Goal: Task Accomplishment & Management: Manage account settings

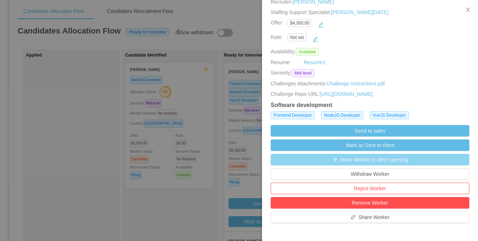
scroll to position [116, 0]
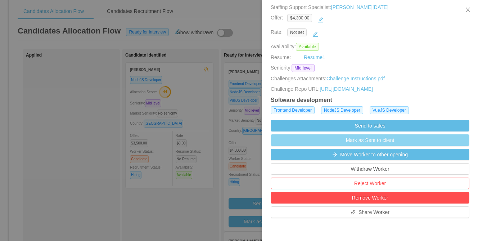
click at [335, 146] on button "Mark as Sent to client" at bounding box center [369, 140] width 199 height 12
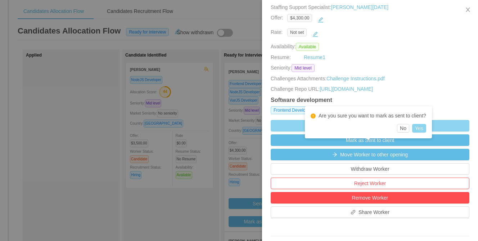
click at [425, 129] on button "Yes" at bounding box center [419, 128] width 14 height 9
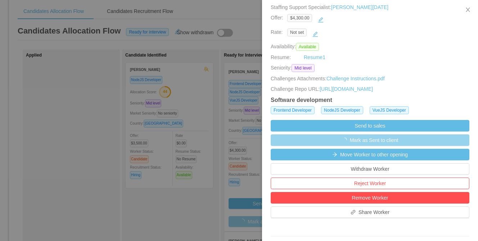
click at [202, 212] on div at bounding box center [239, 120] width 478 height 241
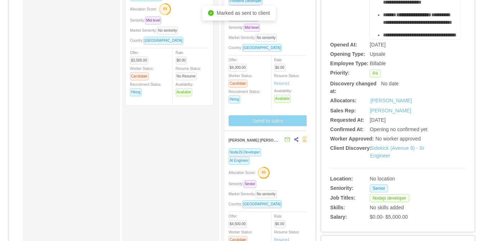
scroll to position [202, 0]
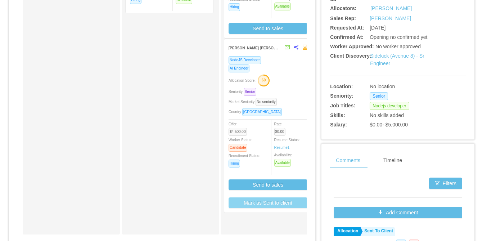
click at [277, 205] on button "Mark as Sent to client" at bounding box center [267, 202] width 79 height 11
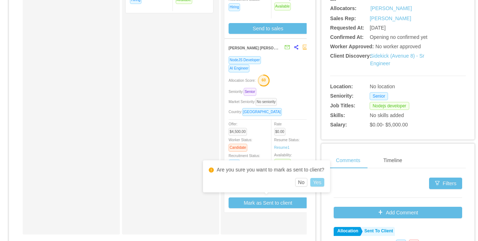
click at [323, 179] on button "Yes" at bounding box center [317, 182] width 14 height 9
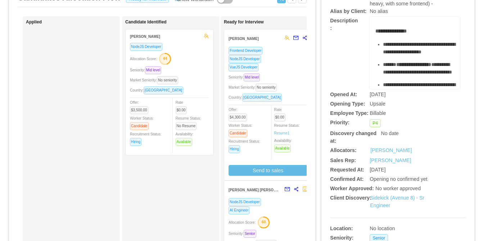
scroll to position [0, 0]
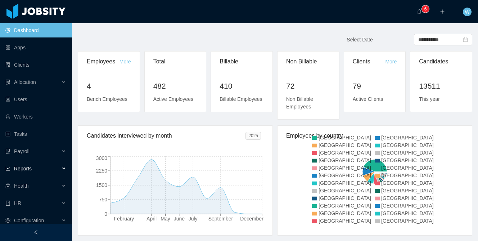
scroll to position [5, 0]
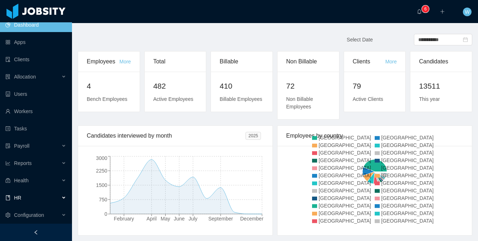
click at [44, 195] on div "HR" at bounding box center [36, 197] width 72 height 14
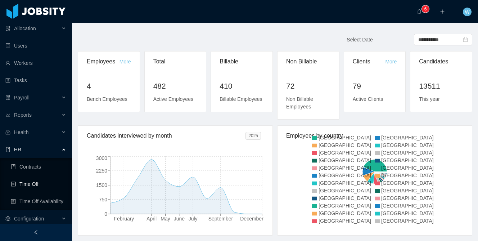
scroll to position [57, 0]
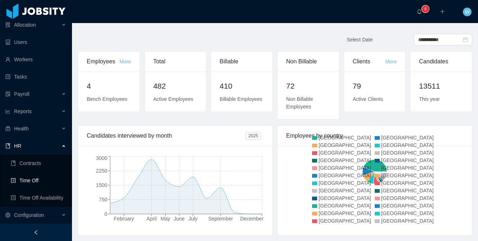
click at [46, 182] on link "Time Off" at bounding box center [38, 180] width 55 height 14
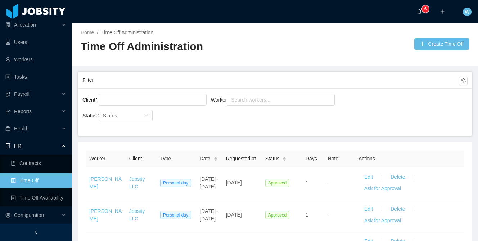
scroll to position [57, 0]
click at [240, 97] on div "Search workers..." at bounding box center [277, 99] width 93 height 7
type input "**********"
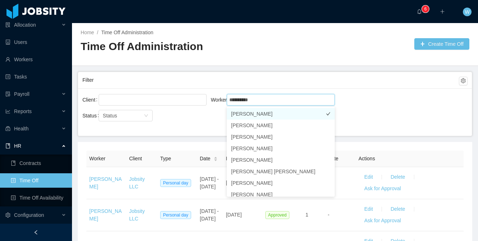
click at [272, 113] on li "Juan Ozuna" at bounding box center [281, 114] width 108 height 12
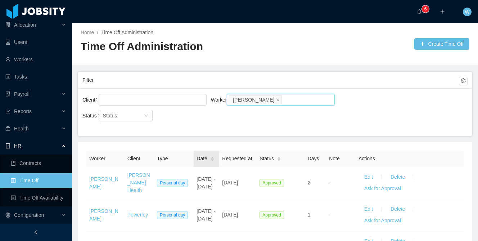
click at [214, 162] on icon "icon: caret-down" at bounding box center [212, 160] width 4 height 4
click at [209, 161] on div "Date" at bounding box center [205, 159] width 18 height 8
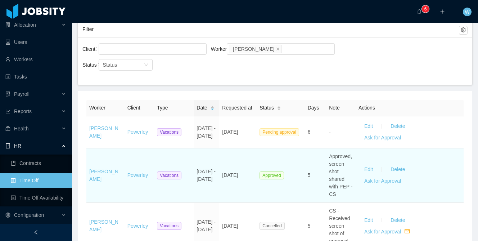
scroll to position [52, 0]
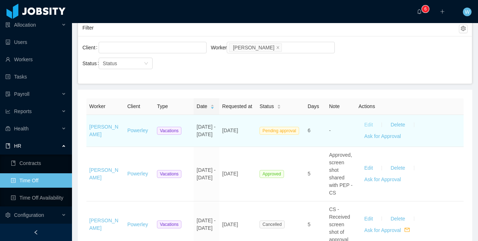
click at [369, 131] on button "Edit" at bounding box center [368, 125] width 20 height 12
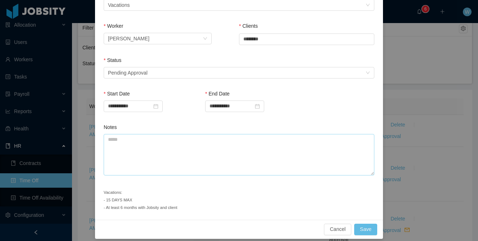
scroll to position [132, 0]
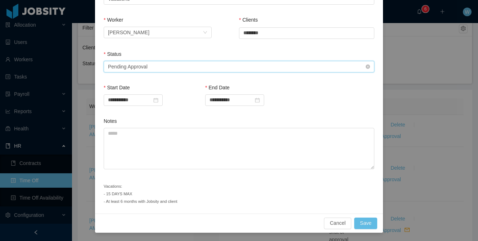
click at [185, 70] on div "Select status Pending Approval" at bounding box center [236, 66] width 257 height 11
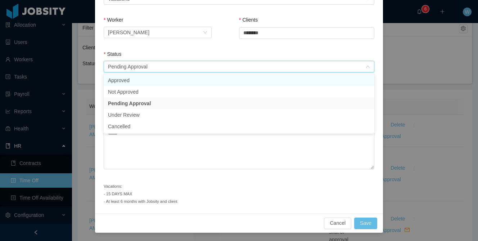
click at [180, 79] on li "Approved" at bounding box center [239, 80] width 270 height 12
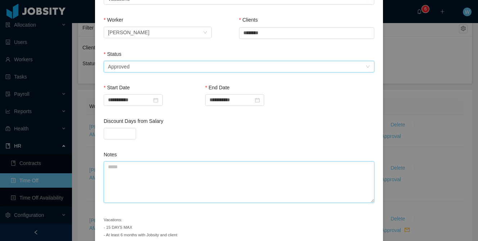
click at [161, 168] on textarea "Notes" at bounding box center [239, 181] width 270 height 41
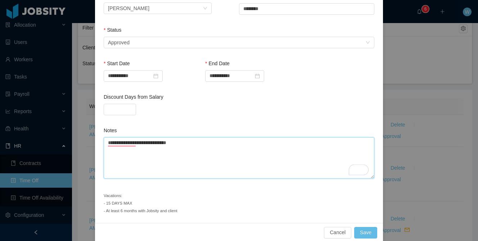
scroll to position [165, 0]
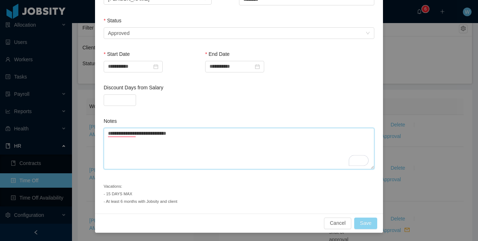
type textarea "**********"
click at [365, 225] on button "Save" at bounding box center [365, 223] width 23 height 12
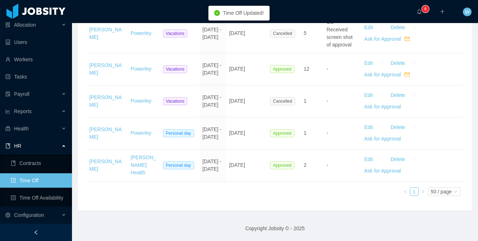
scroll to position [0, 0]
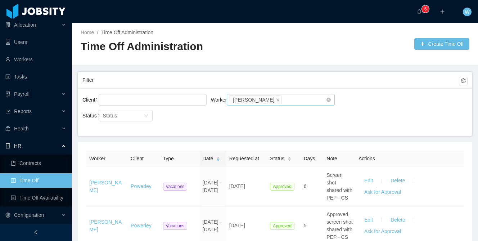
click at [276, 100] on icon "icon: close" at bounding box center [278, 99] width 4 height 4
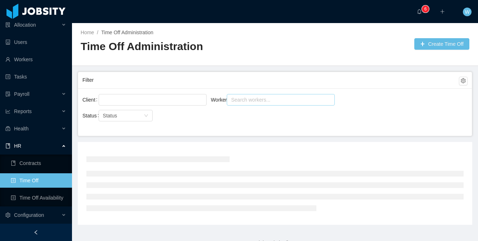
click at [265, 100] on div "Search workers..." at bounding box center [277, 99] width 93 height 7
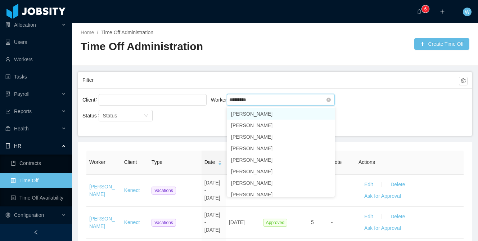
type input "**********"
click at [261, 110] on li "Agustin Maggi" at bounding box center [281, 114] width 108 height 12
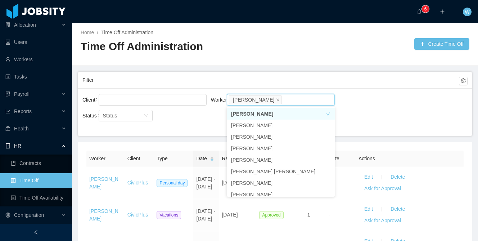
click at [270, 70] on main "Home / Time Off Administration / Time Off Administration Create Time Off Filter…" at bounding box center [275, 132] width 406 height 218
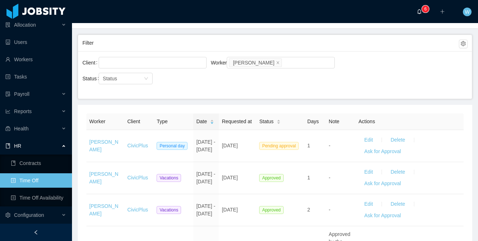
scroll to position [37, 0]
